Goal: Complete application form: Complete application form

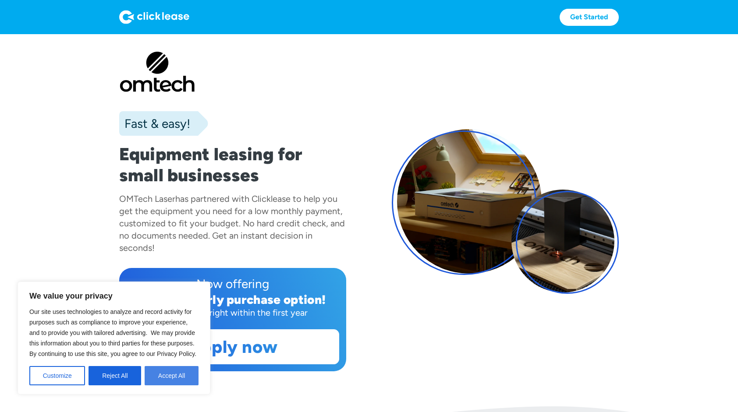
click at [164, 379] on button "Accept All" at bounding box center [172, 375] width 54 height 19
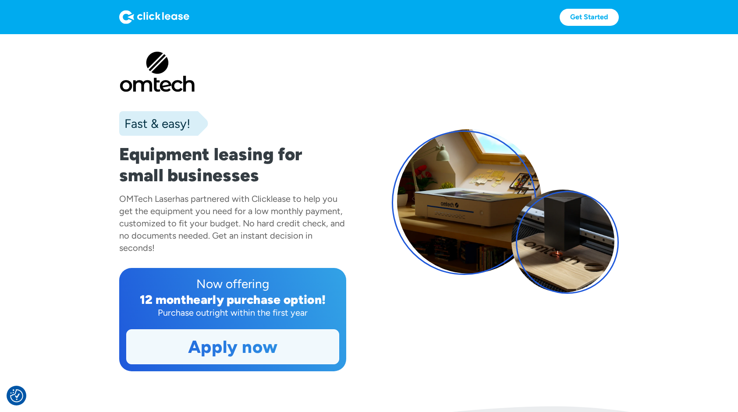
click at [205, 347] on link "Apply now" at bounding box center [233, 347] width 212 height 34
click at [246, 345] on link "Apply now" at bounding box center [233, 347] width 212 height 34
